Goal: Task Accomplishment & Management: Use online tool/utility

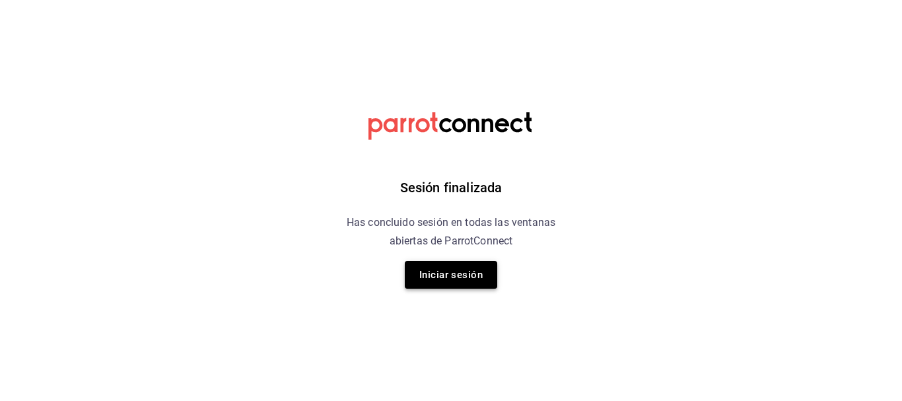
click at [470, 267] on button "Iniciar sesión" at bounding box center [451, 275] width 92 height 28
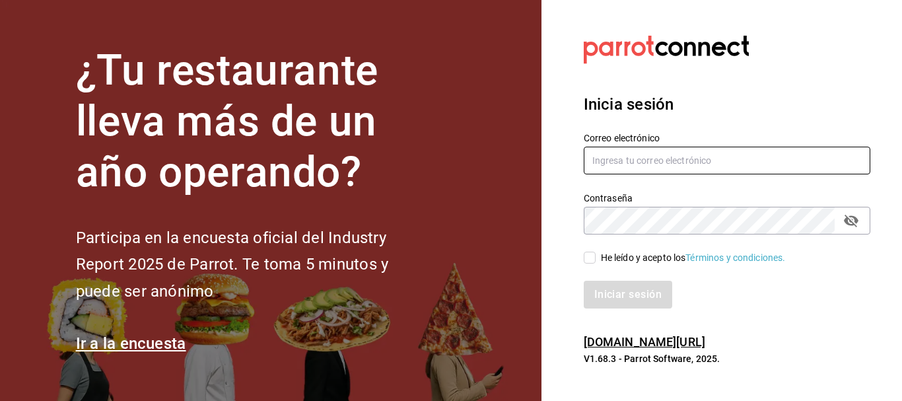
type input "[EMAIL_ADDRESS][DOMAIN_NAME]"
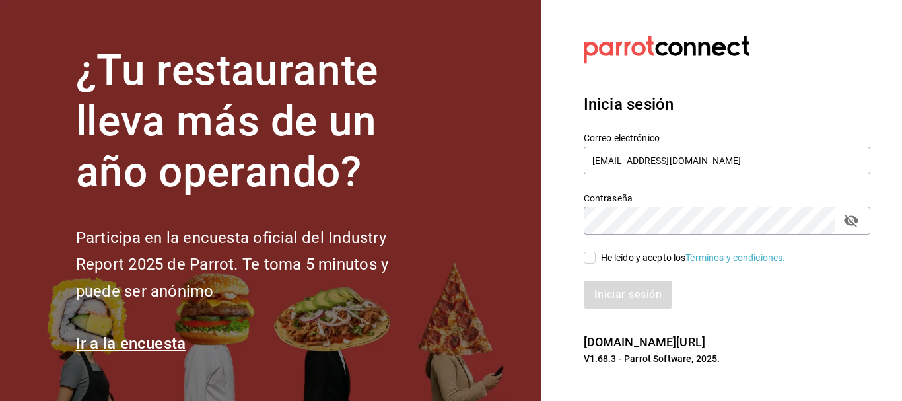
click at [593, 256] on input "He leído y acepto los Términos y condiciones." at bounding box center [590, 258] width 12 height 12
checkbox input "true"
click at [597, 281] on button "Iniciar sesión" at bounding box center [629, 295] width 90 height 28
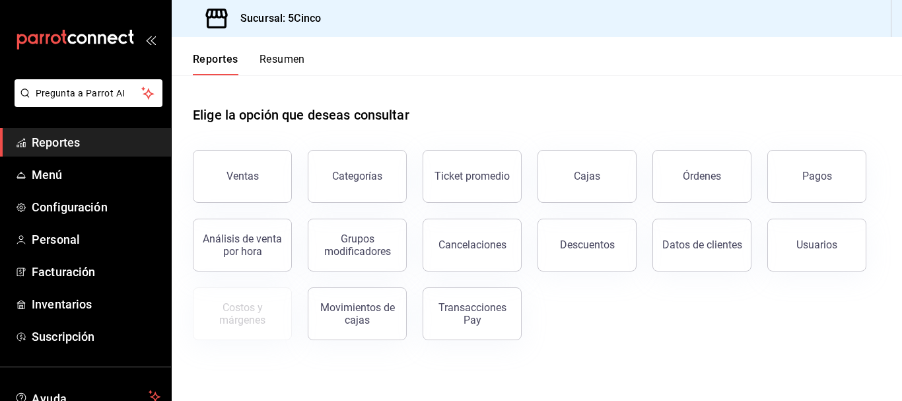
click at [279, 59] on button "Resumen" at bounding box center [283, 64] width 46 height 22
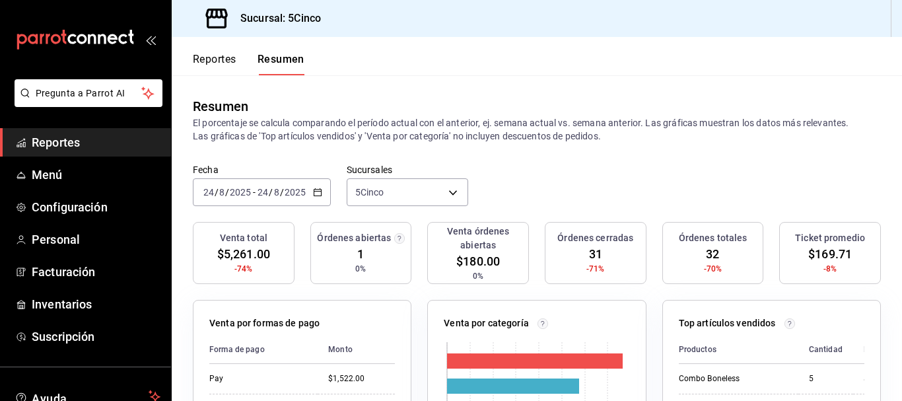
click at [215, 71] on button "Reportes" at bounding box center [215, 64] width 44 height 22
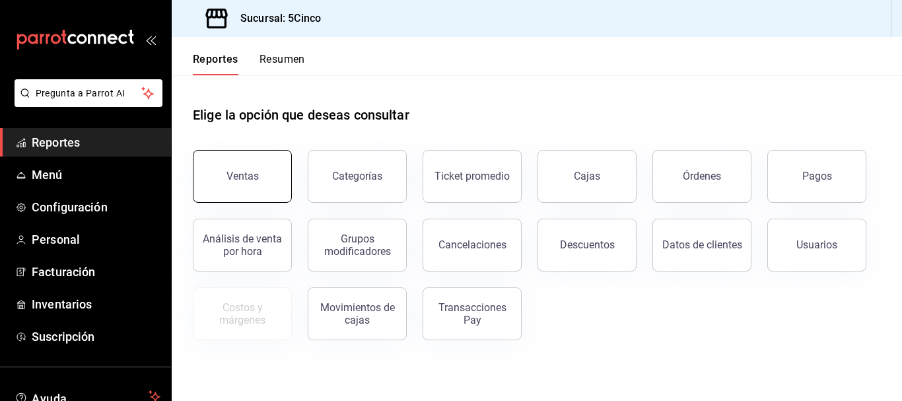
click at [248, 164] on button "Ventas" at bounding box center [242, 176] width 99 height 53
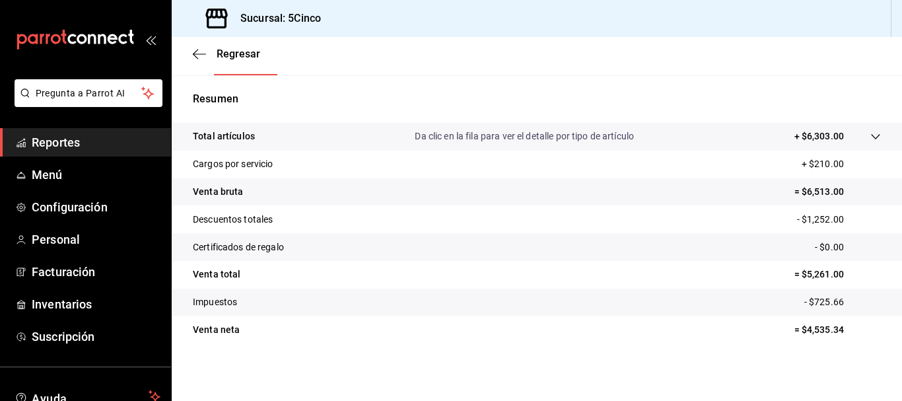
scroll to position [232, 0]
